Goal: Information Seeking & Learning: Learn about a topic

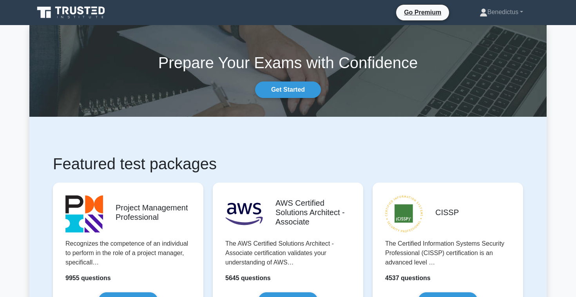
click at [72, 16] on icon at bounding box center [71, 12] width 75 height 15
click at [280, 93] on link "Get Started" at bounding box center [288, 90] width 66 height 16
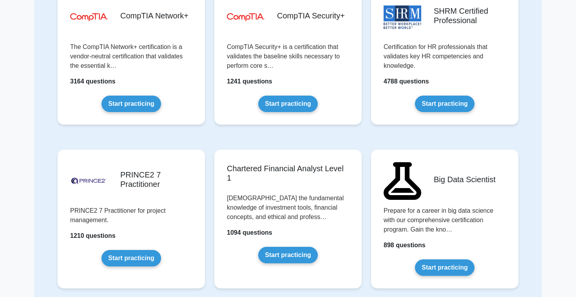
scroll to position [1431, 0]
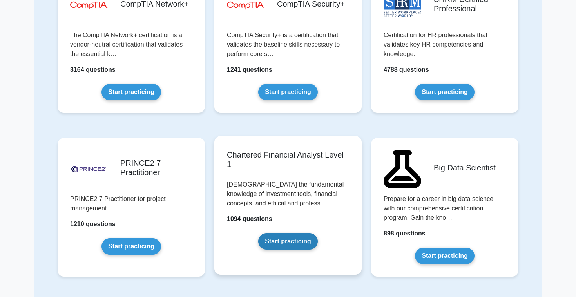
click at [291, 233] on link "Start practicing" at bounding box center [287, 241] width 59 height 16
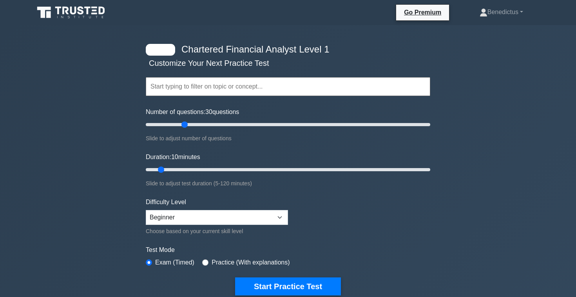
drag, startPoint x: 156, startPoint y: 125, endPoint x: 184, endPoint y: 125, distance: 28.2
type input "30"
click at [184, 125] on input "Number of questions: 30 questions" at bounding box center [288, 124] width 285 height 9
drag, startPoint x: 161, startPoint y: 170, endPoint x: 189, endPoint y: 170, distance: 28.2
type input "20"
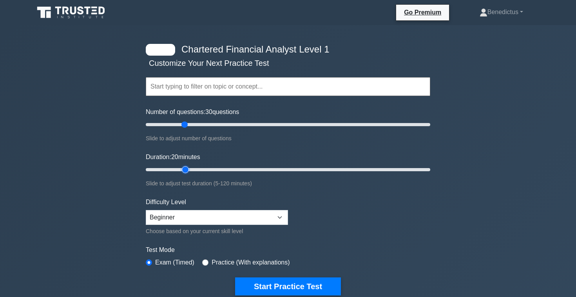
click at [189, 170] on input "Duration: 20 minutes" at bounding box center [288, 169] width 285 height 9
click at [203, 216] on select "Beginner Intermediate Expert" at bounding box center [217, 217] width 142 height 15
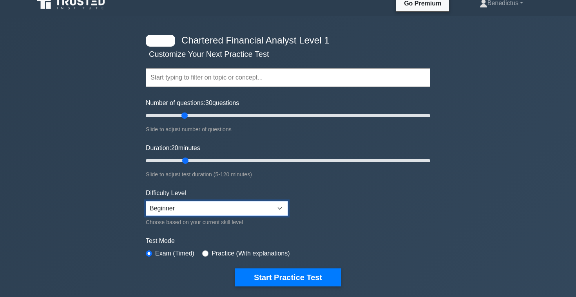
click at [205, 211] on select "Beginner Intermediate Expert" at bounding box center [217, 208] width 142 height 15
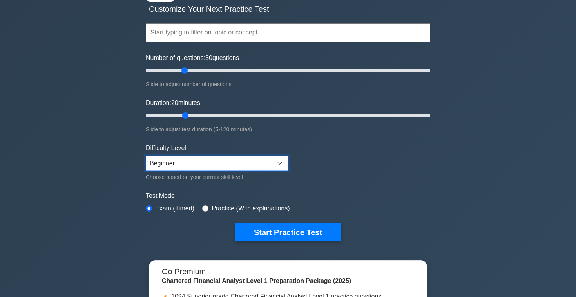
scroll to position [56, 0]
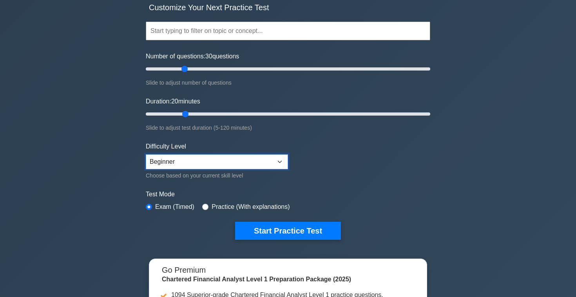
click at [225, 155] on select "Beginner Intermediate Expert" at bounding box center [217, 162] width 142 height 15
select select "intermediate"
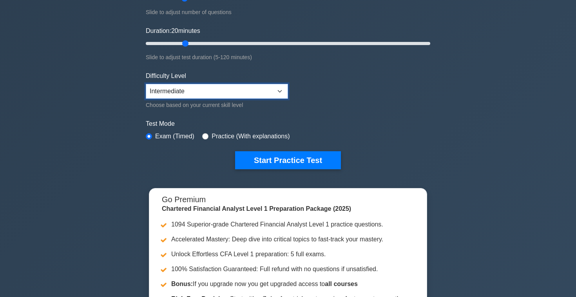
scroll to position [38, 0]
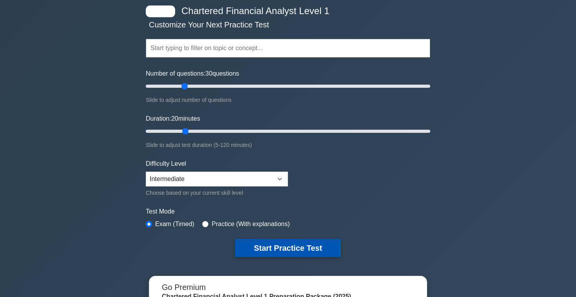
click at [281, 240] on button "Start Practice Test" at bounding box center [288, 248] width 106 height 18
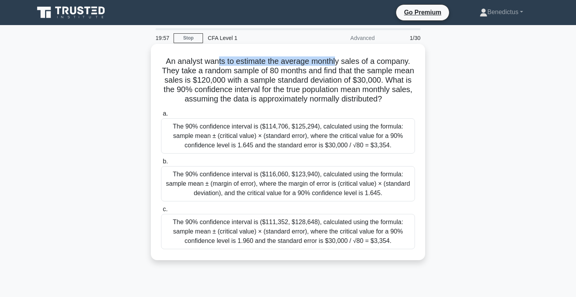
drag, startPoint x: 219, startPoint y: 62, endPoint x: 337, endPoint y: 61, distance: 118.0
click at [337, 61] on h5 "An analyst wants to estimate the average monthly sales of a company. They take …" at bounding box center [288, 80] width 256 height 48
click at [354, 61] on h5 "An analyst wants to estimate the average monthly sales of a company. They take …" at bounding box center [288, 80] width 256 height 48
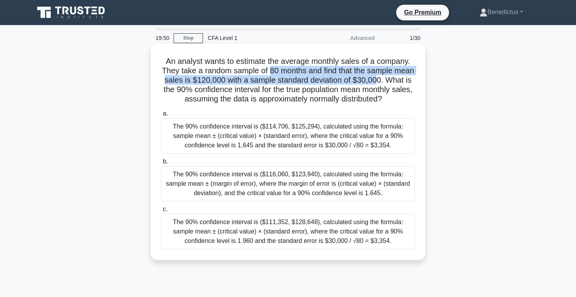
drag, startPoint x: 269, startPoint y: 69, endPoint x: 377, endPoint y: 82, distance: 108.9
click at [377, 82] on h5 "An analyst wants to estimate the average monthly sales of a company. They take …" at bounding box center [288, 80] width 256 height 48
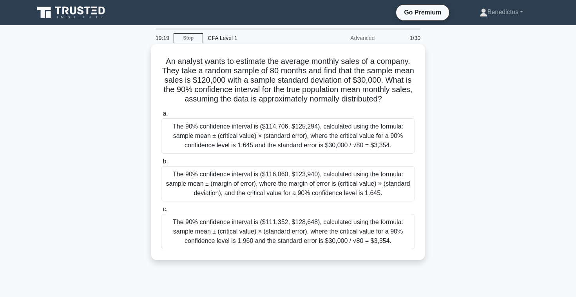
drag, startPoint x: 169, startPoint y: 60, endPoint x: 386, endPoint y: 98, distance: 219.7
click at [386, 98] on h5 "An analyst wants to estimate the average monthly sales of a company. They take …" at bounding box center [288, 80] width 256 height 48
copy h5 "An analyst wants to estimate the average monthly sales of a company. They take …"
click at [313, 138] on div "The 90% confidence interval is ($114,706, $125,294), calculated using the formu…" at bounding box center [288, 135] width 254 height 35
click at [161, 116] on input "a. The 90% confidence interval is ($114,706, $125,294), calculated using the fo…" at bounding box center [161, 113] width 0 height 5
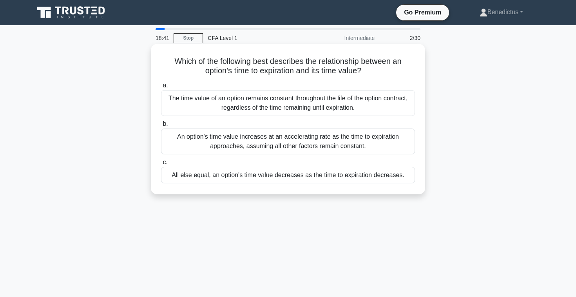
click at [274, 66] on h5 "Which of the following best describes the relationship between an option's time…" at bounding box center [288, 66] width 256 height 20
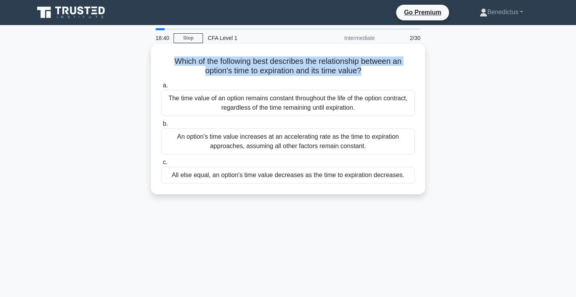
click at [280, 76] on h5 "Which of the following best describes the relationship between an option's time…" at bounding box center [288, 66] width 256 height 20
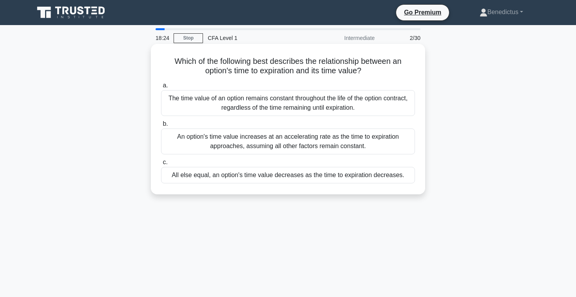
drag, startPoint x: 173, startPoint y: 60, endPoint x: 385, endPoint y: 77, distance: 212.4
click at [385, 77] on div "Which of the following best describes the relationship between an option's time…" at bounding box center [288, 119] width 268 height 144
copy h5 "Which of the following best describes the relationship between an option's time…"
click at [308, 64] on h5 "Which of the following best describes the relationship between an option's time…" at bounding box center [288, 66] width 256 height 20
click at [293, 176] on div "All else equal, an option's time value decreases as the time to expiration decr…" at bounding box center [288, 175] width 254 height 16
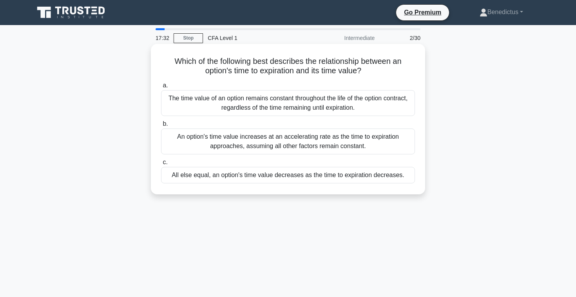
click at [161, 165] on input "c. All else equal, an option's time value decreases as the time to expiration d…" at bounding box center [161, 162] width 0 height 5
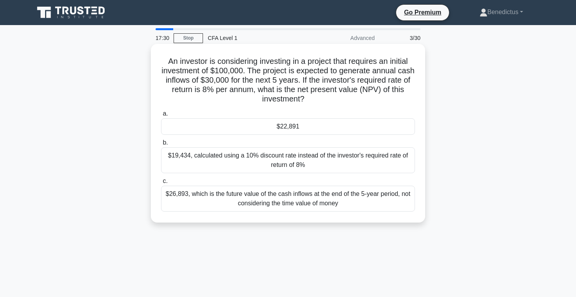
click at [220, 58] on h5 "An investor is considering investing in a project that requires an initial inve…" at bounding box center [288, 80] width 256 height 48
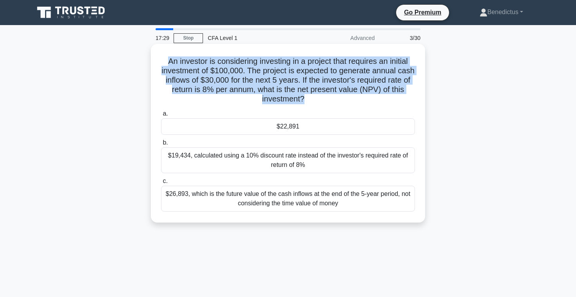
click at [226, 73] on h5 "An investor is considering investing in a project that requires an initial inve…" at bounding box center [288, 80] width 256 height 48
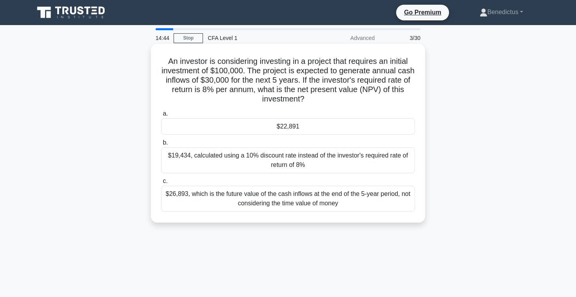
drag, startPoint x: 167, startPoint y: 63, endPoint x: 344, endPoint y: 99, distance: 180.5
click at [344, 99] on h5 "An investor is considering investing in a project that requires an initial inve…" at bounding box center [288, 80] width 256 height 48
copy h5 "An investor is considering investing in a project that requires an initial inve…"
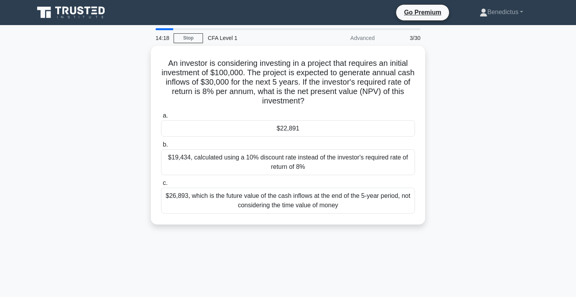
click at [121, 135] on div "An investor is considering investing in a project that requires an initial inve…" at bounding box center [288, 140] width 518 height 188
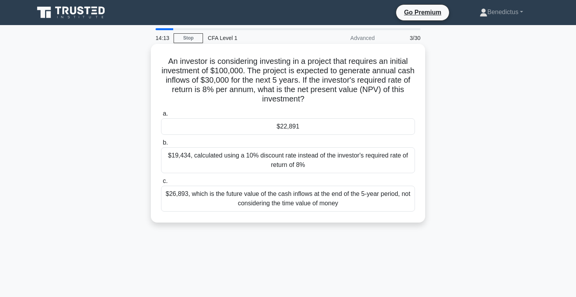
click at [261, 157] on div "$19,434, calculated using a 10% discount rate instead of the investor's require…" at bounding box center [288, 160] width 254 height 26
click at [161, 145] on input "b. $19,434, calculated using a 10% discount rate instead of the investor's requ…" at bounding box center [161, 142] width 0 height 5
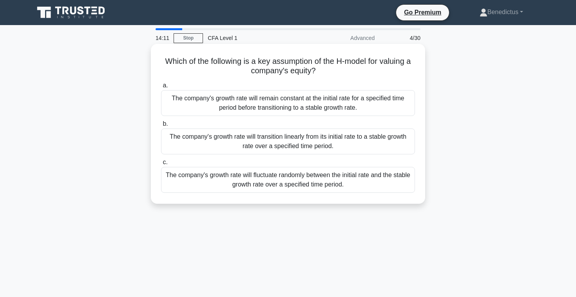
click at [204, 58] on h5 "Which of the following is a key assumption of the H-model for valuing a company…" at bounding box center [288, 66] width 256 height 20
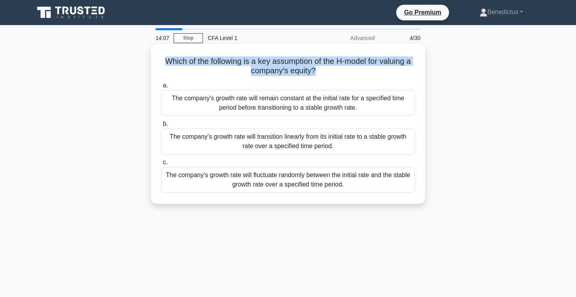
click at [244, 140] on div "The company's growth rate will transition linearly from its initial rate to a s…" at bounding box center [288, 142] width 254 height 26
click at [161, 127] on input "b. The company's growth rate will transition linearly from its initial rate to …" at bounding box center [161, 124] width 0 height 5
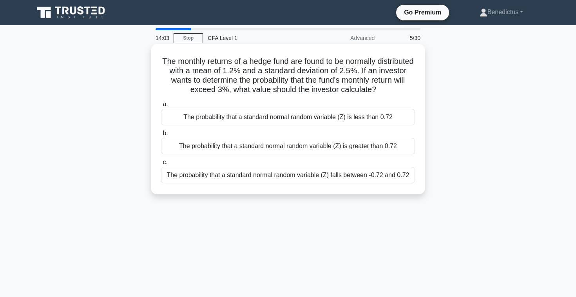
click at [255, 147] on div "The probability that a standard normal random variable (Z) is greater than 0.72" at bounding box center [288, 146] width 254 height 16
click at [161, 136] on input "b. The probability that a standard normal random variable (Z) is greater than 0…" at bounding box center [161, 133] width 0 height 5
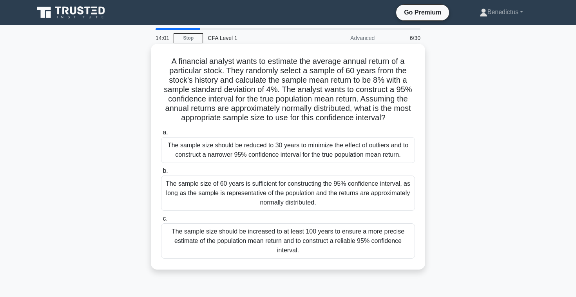
click at [209, 67] on h5 "A financial analyst wants to estimate the average annual return of a particular…" at bounding box center [288, 89] width 256 height 67
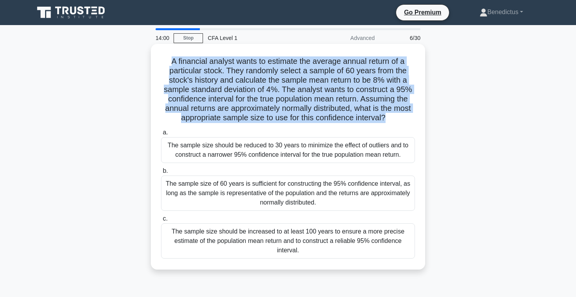
click at [214, 78] on h5 "A financial analyst wants to estimate the average annual return of a particular…" at bounding box center [288, 89] width 256 height 67
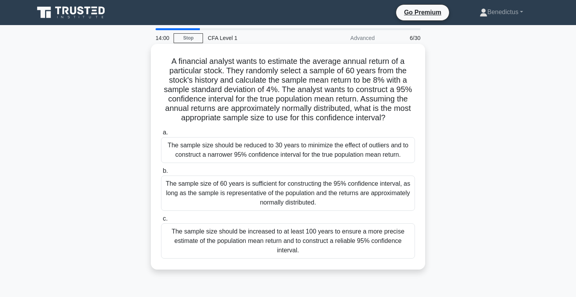
click at [214, 78] on h5 "A financial analyst wants to estimate the average annual return of a particular…" at bounding box center [288, 89] width 256 height 67
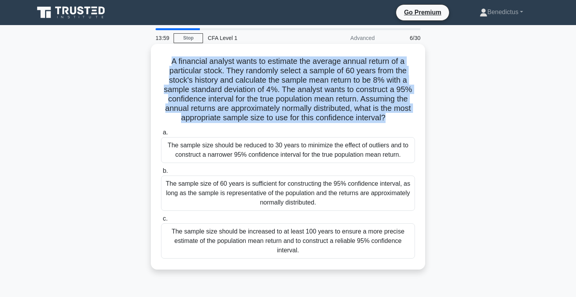
click at [219, 95] on h5 "A financial analyst wants to estimate the average annual return of a particular…" at bounding box center [288, 89] width 256 height 67
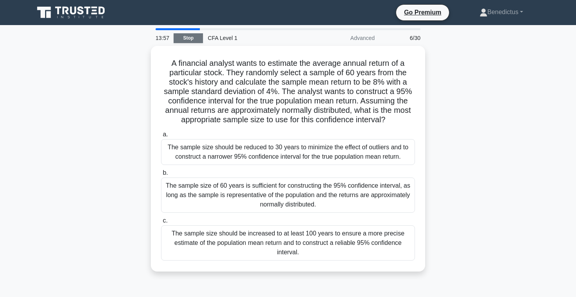
click at [187, 39] on link "Stop" at bounding box center [188, 38] width 29 height 10
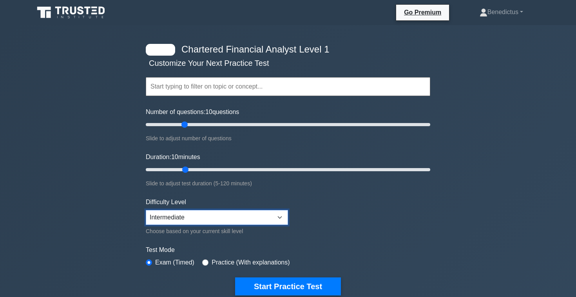
click at [204, 216] on select "Beginner Intermediate Expert" at bounding box center [217, 217] width 142 height 15
select select "beginner"
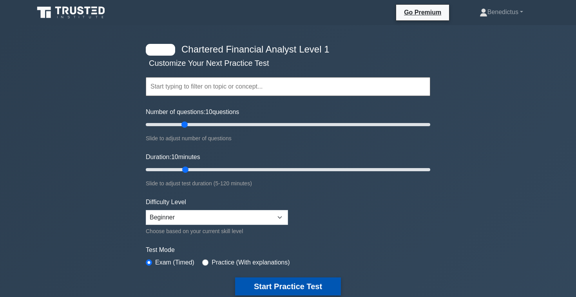
click at [262, 285] on button "Start Practice Test" at bounding box center [288, 287] width 106 height 18
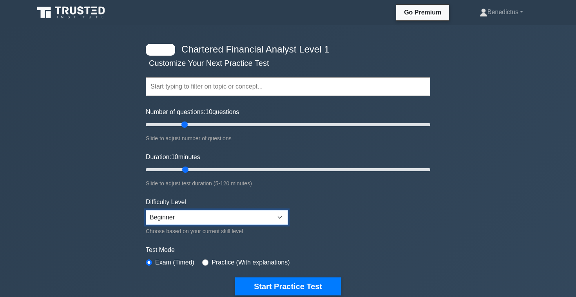
click at [208, 216] on select "Beginner Intermediate Expert" at bounding box center [217, 217] width 142 height 15
select select "intermediate"
click at [207, 262] on input "radio" at bounding box center [205, 263] width 6 height 6
radio input "true"
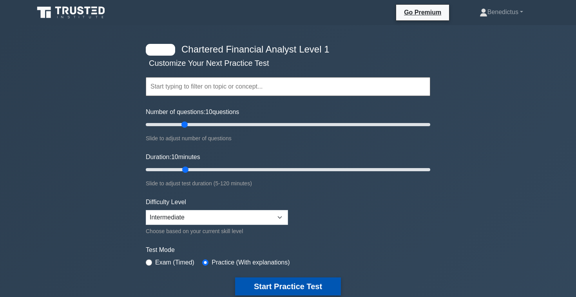
click at [264, 289] on button "Start Practice Test" at bounding box center [288, 287] width 106 height 18
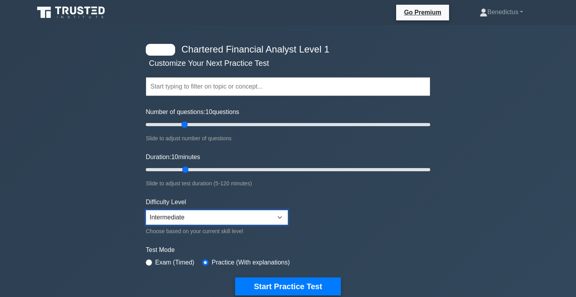
click at [196, 224] on select "Beginner Intermediate Expert" at bounding box center [217, 217] width 142 height 15
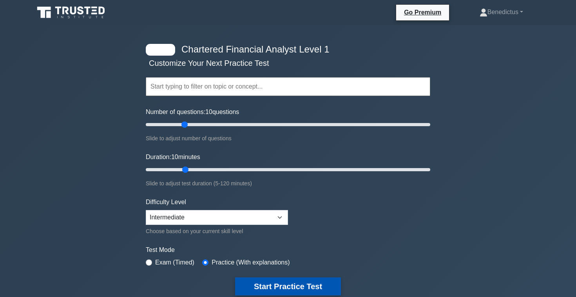
click at [265, 285] on button "Start Practice Test" at bounding box center [288, 287] width 106 height 18
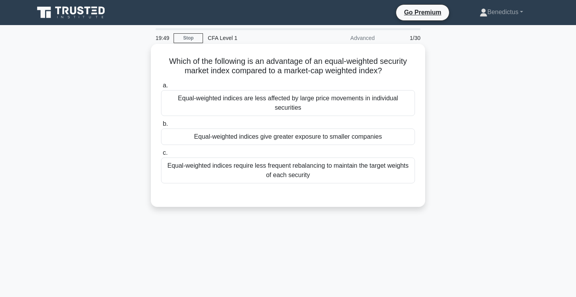
click at [221, 62] on h5 "Which of the following is an advantage of an equal-weighted security market ind…" at bounding box center [288, 66] width 256 height 20
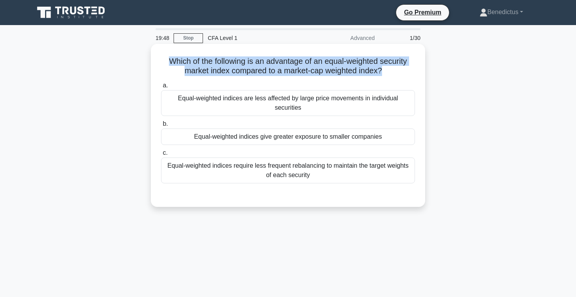
click at [232, 81] on div "a. Equal-weighted indices are less affected by large price movements in individ…" at bounding box center [288, 132] width 264 height 106
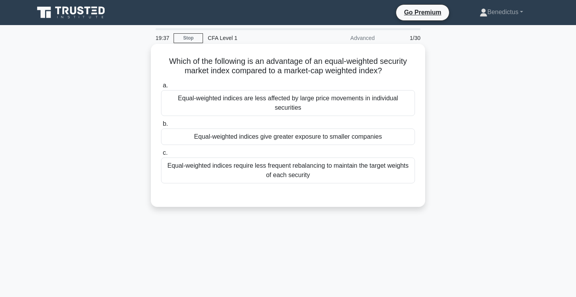
click at [264, 66] on h5 "Which of the following is an advantage of an equal-weighted security market ind…" at bounding box center [288, 66] width 256 height 20
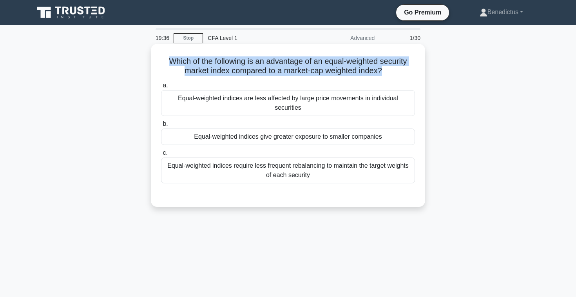
click at [276, 75] on h5 "Which of the following is an advantage of an equal-weighted security market ind…" at bounding box center [288, 66] width 256 height 20
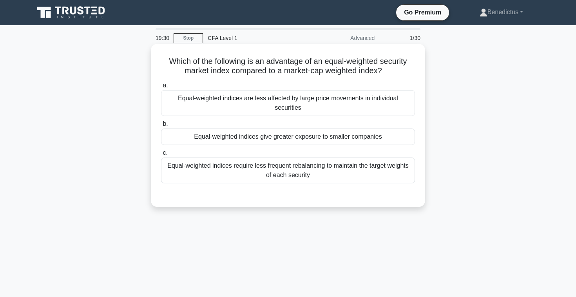
click at [276, 68] on h5 "Which of the following is an advantage of an equal-weighted security market ind…" at bounding box center [288, 66] width 256 height 20
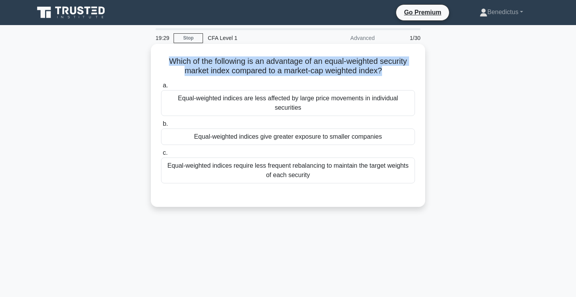
click at [264, 83] on label "a. Equal-weighted indices are less affected by large price movements in individ…" at bounding box center [288, 98] width 254 height 35
click at [161, 83] on input "a. Equal-weighted indices are less affected by large price movements in individ…" at bounding box center [161, 85] width 0 height 5
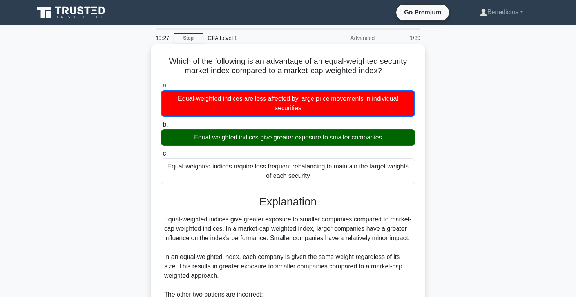
click at [285, 140] on div "Equal-weighted indices give greater exposure to smaller companies" at bounding box center [288, 137] width 254 height 16
click at [161, 127] on input "b. Equal-weighted indices give greater exposure to smaller companies" at bounding box center [161, 124] width 0 height 5
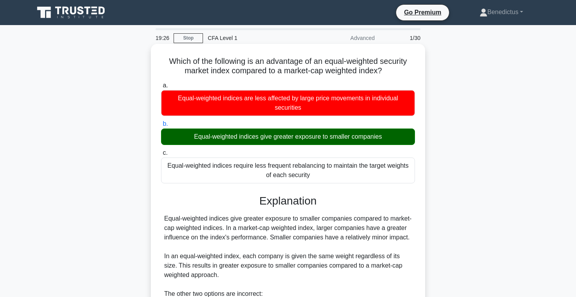
scroll to position [126, 0]
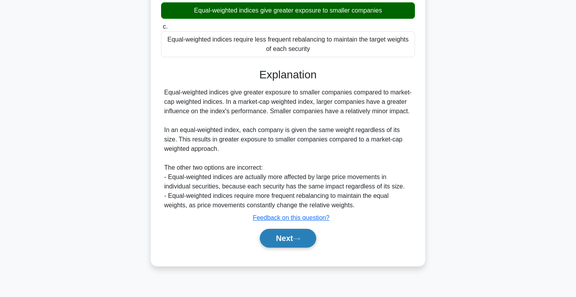
click at [293, 232] on button "Next" at bounding box center [288, 238] width 56 height 19
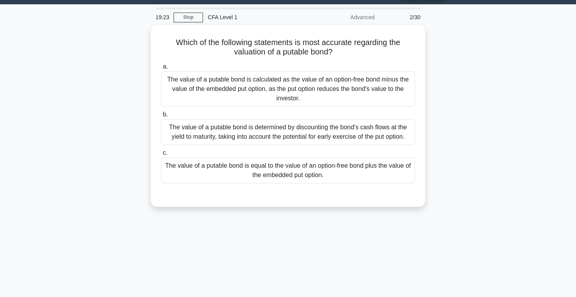
scroll to position [9, 0]
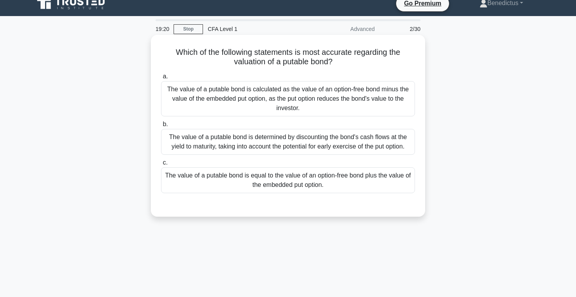
drag, startPoint x: 179, startPoint y: 49, endPoint x: 356, endPoint y: 63, distance: 178.2
click at [356, 63] on h5 "Which of the following statements is most accurate regarding the valuation of a…" at bounding box center [288, 57] width 256 height 20
